Goal: Check status: Check status

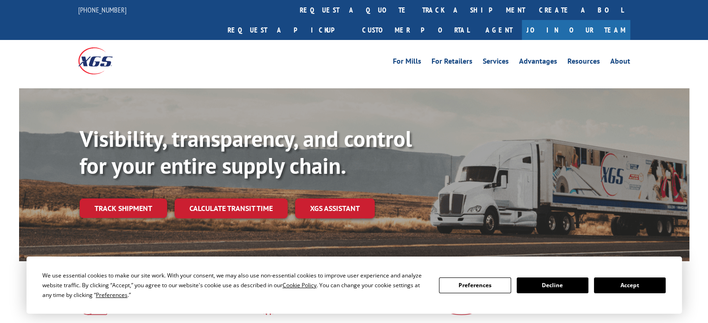
click at [122, 202] on div "Visibility, transparency, and control for your entire supply chain. Track shipm…" at bounding box center [385, 191] width 610 height 130
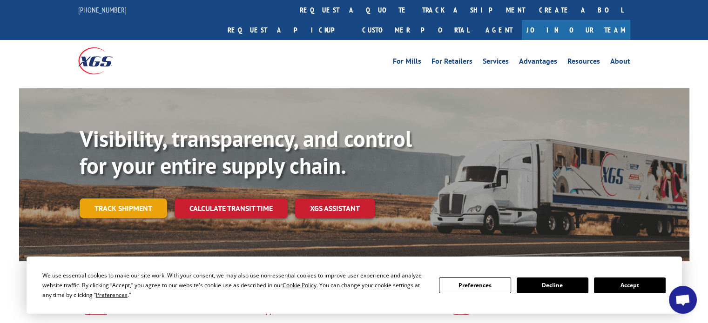
click at [125, 199] on link "Track shipment" at bounding box center [124, 209] width 88 height 20
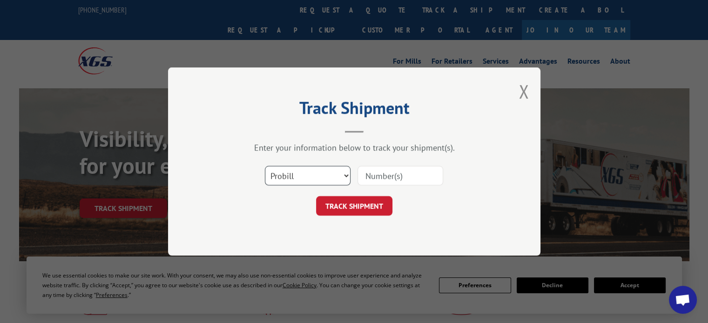
click at [328, 170] on select "Select category... Probill BOL PO" at bounding box center [308, 176] width 86 height 20
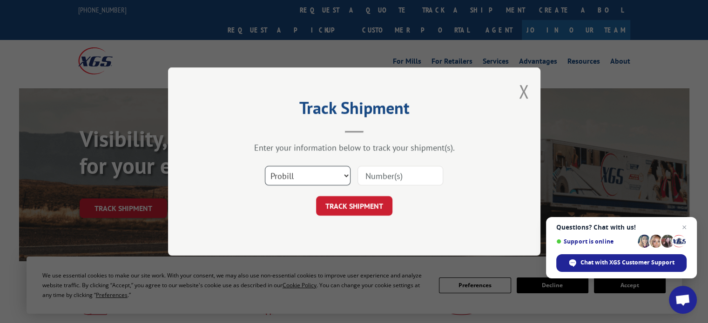
select select "bol"
click at [265, 166] on select "Select category... Probill BOL PO" at bounding box center [308, 176] width 86 height 20
click at [398, 173] on input at bounding box center [400, 176] width 86 height 20
drag, startPoint x: 399, startPoint y: 173, endPoint x: 371, endPoint y: 171, distance: 28.0
paste input "3376210"
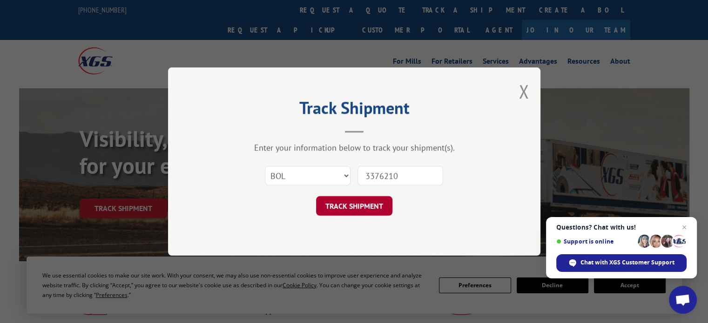
type input "3376210"
click at [377, 209] on button "TRACK SHIPMENT" at bounding box center [354, 206] width 76 height 20
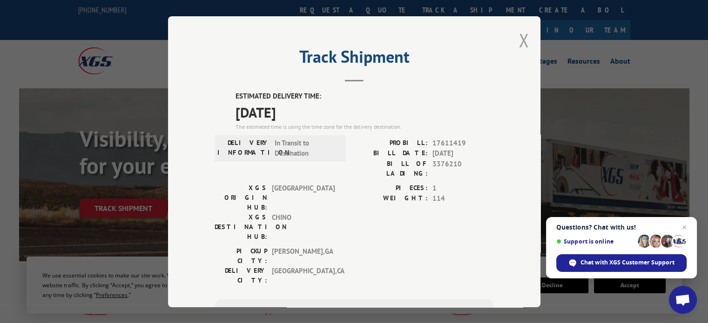
click at [522, 42] on button "Close modal" at bounding box center [523, 40] width 10 height 25
